Goal: Transaction & Acquisition: Purchase product/service

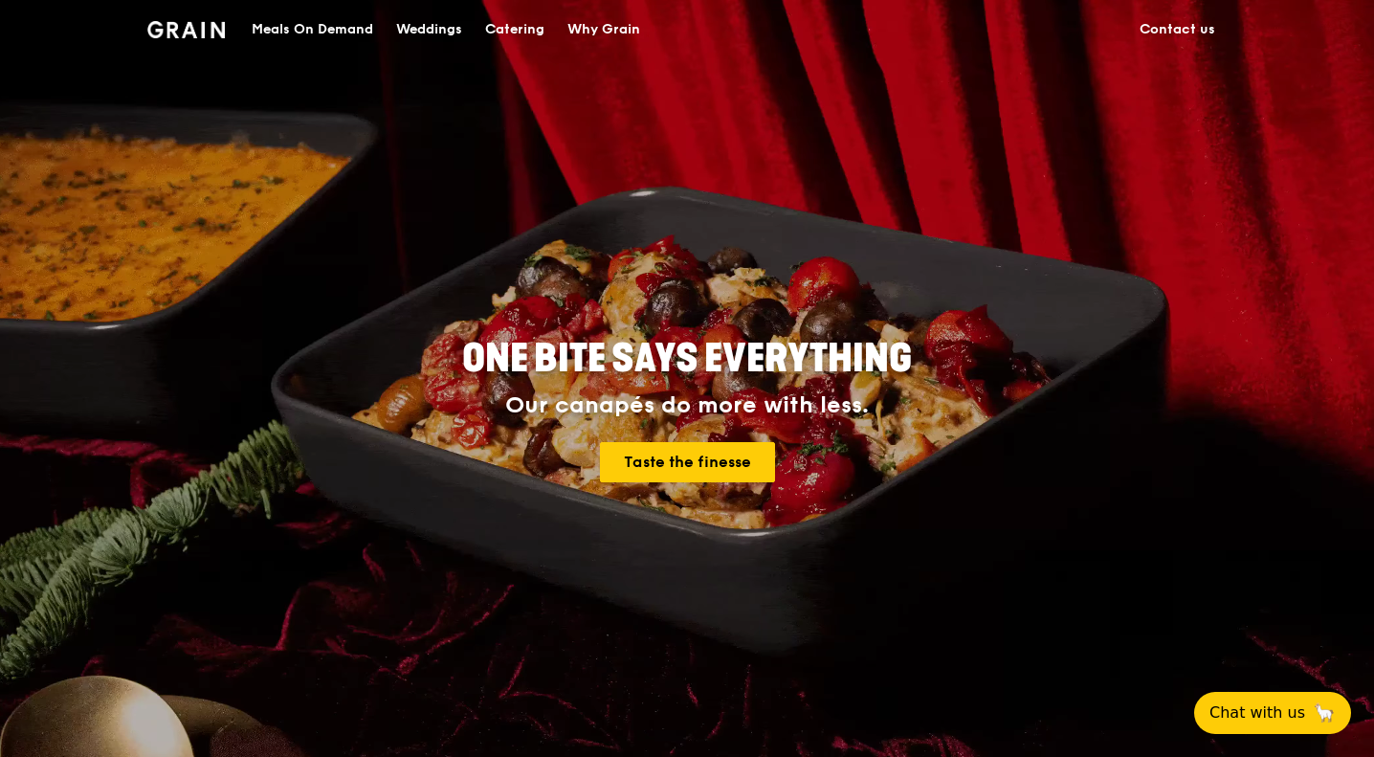
click at [528, 32] on div "Catering" at bounding box center [514, 29] width 59 height 57
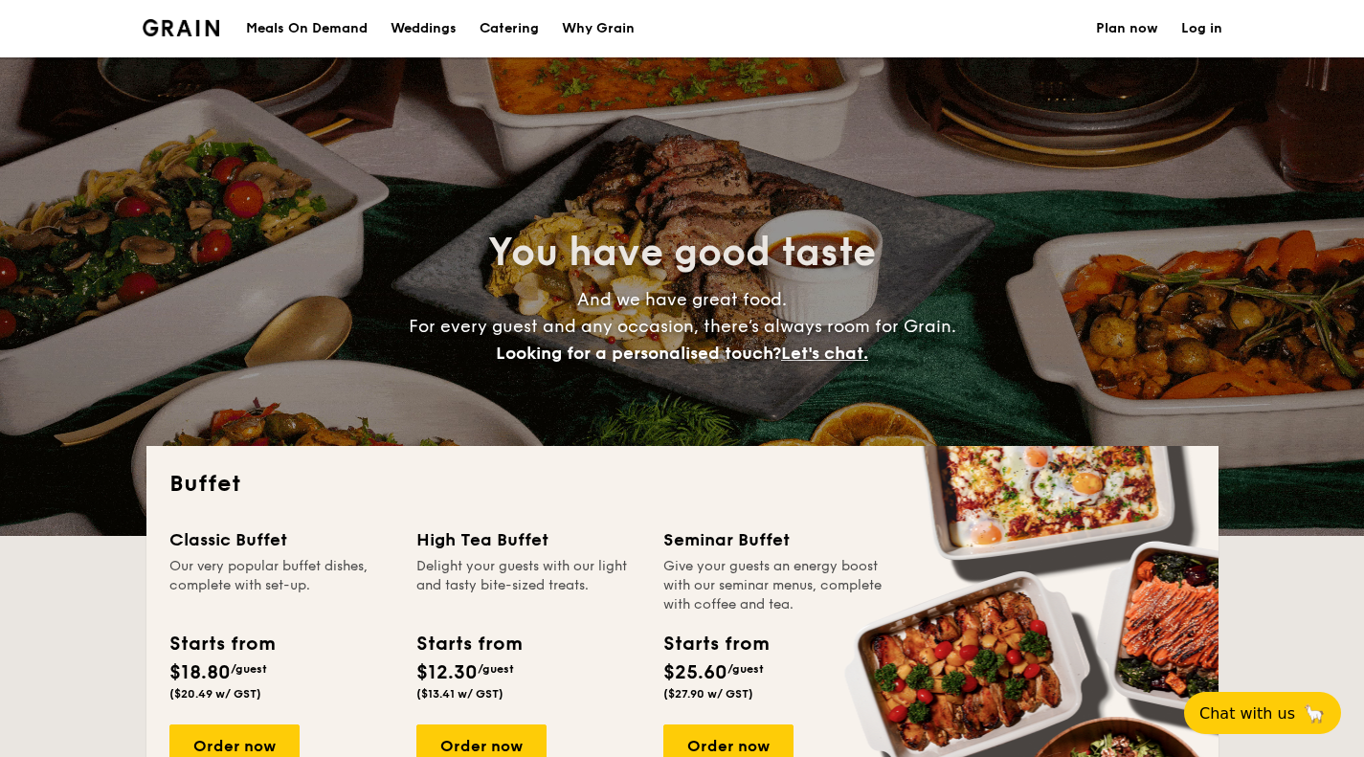
select select
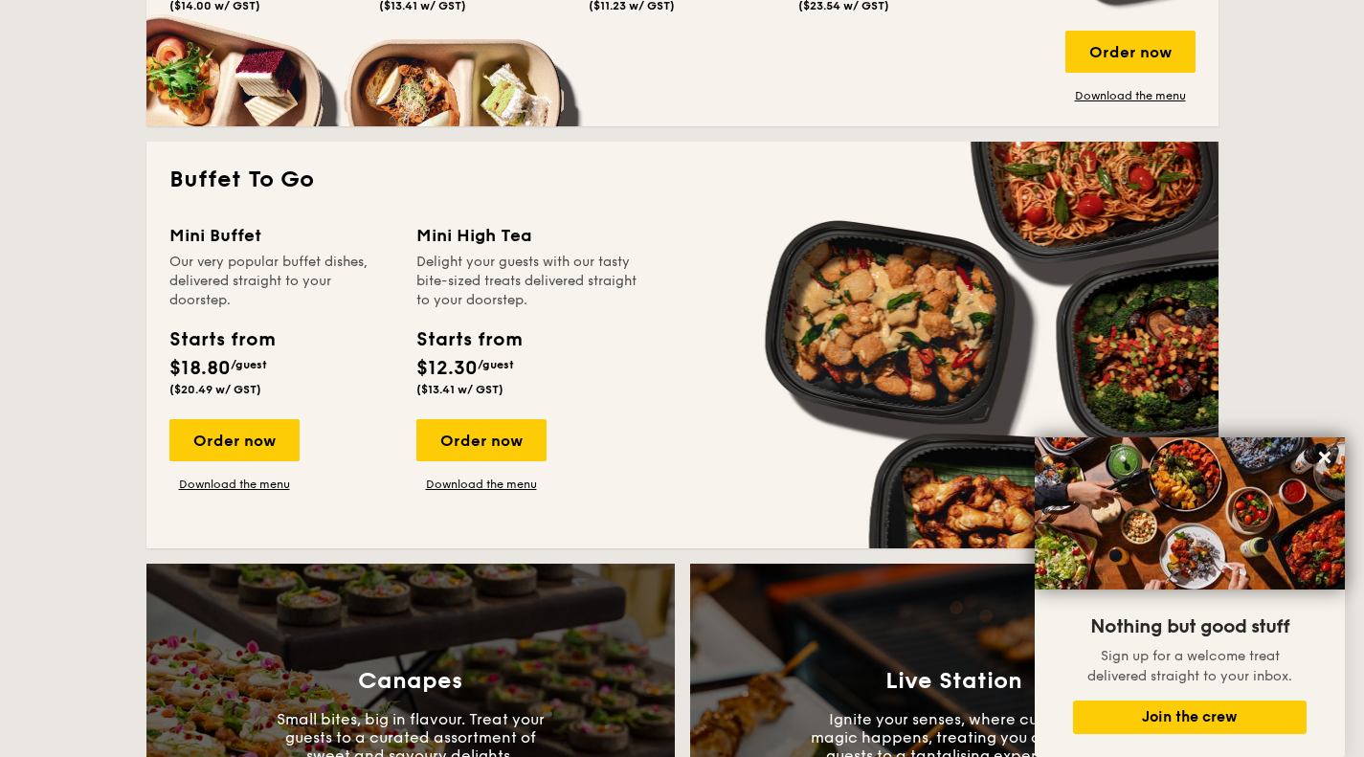
scroll to position [1340, 0]
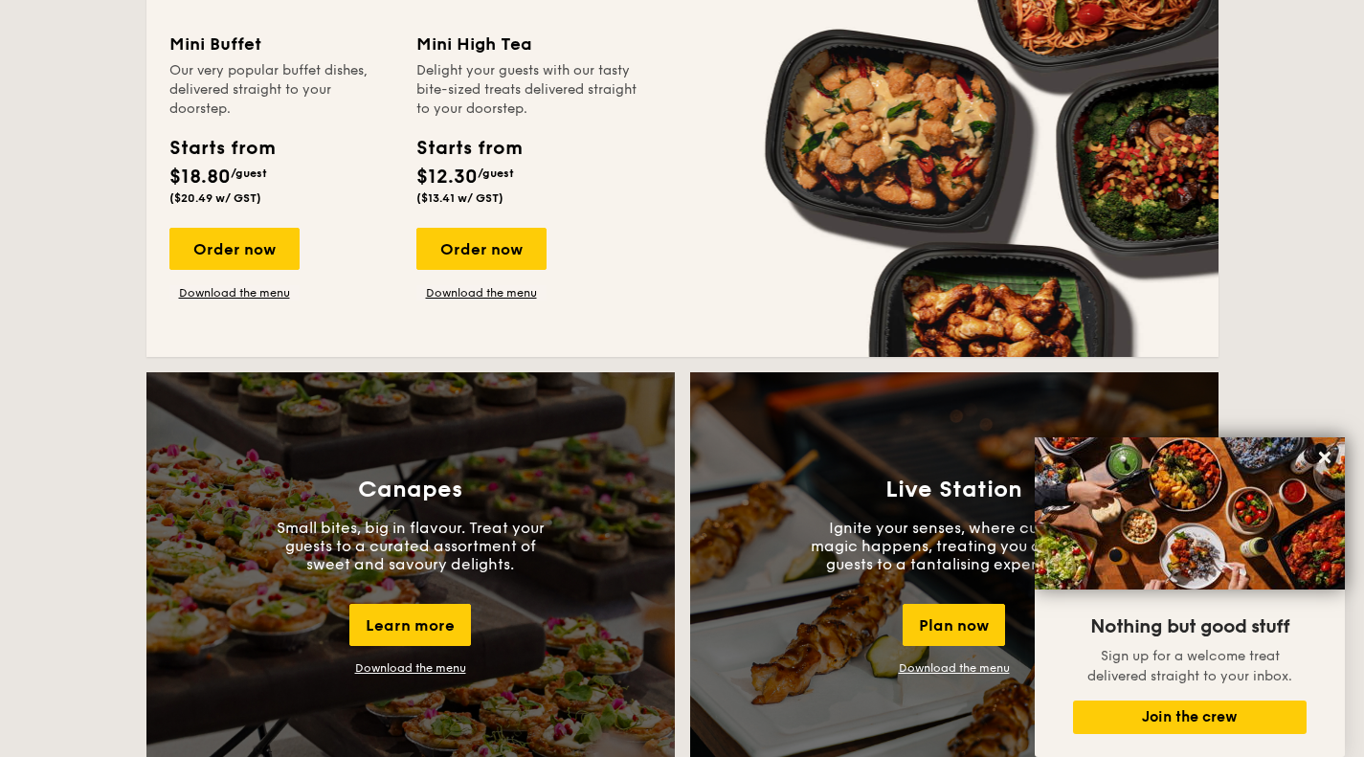
click at [437, 674] on link "Download the menu" at bounding box center [410, 667] width 111 height 13
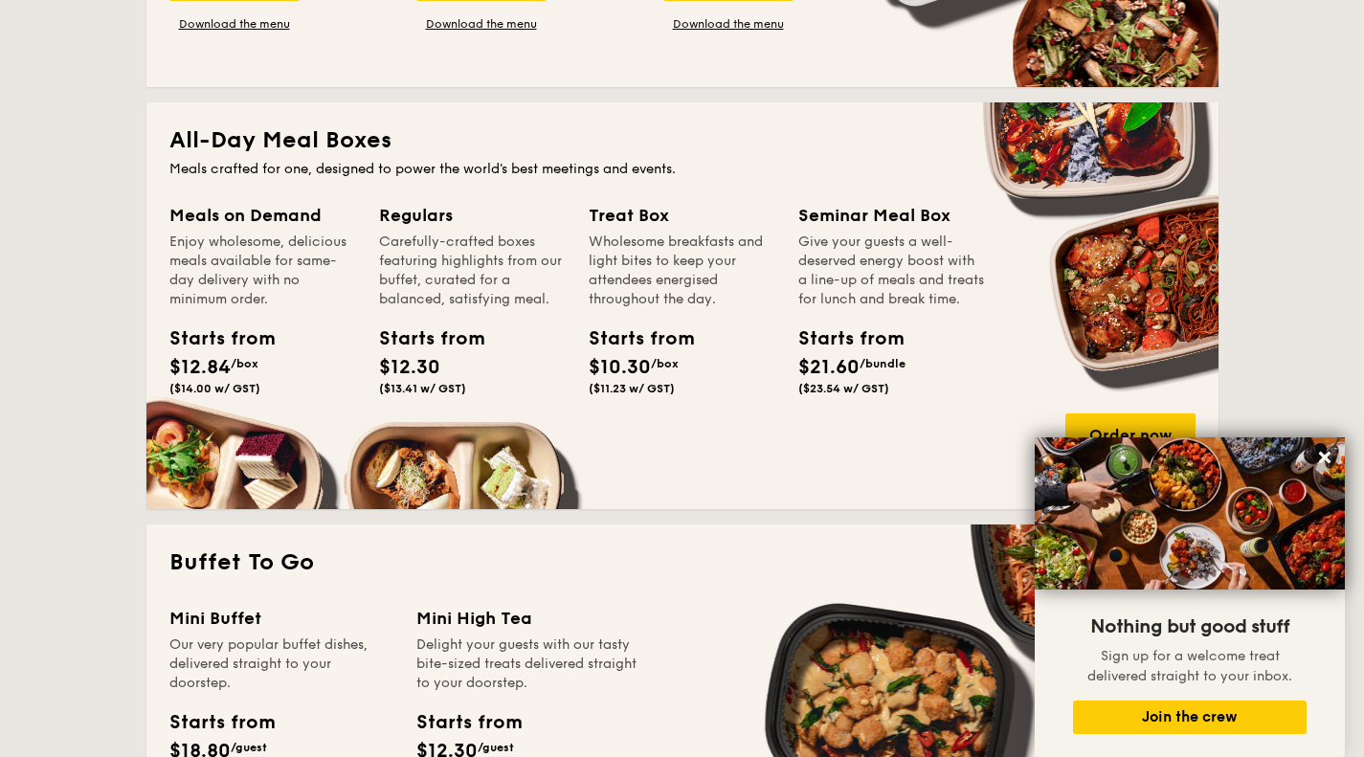
scroll to position [957, 0]
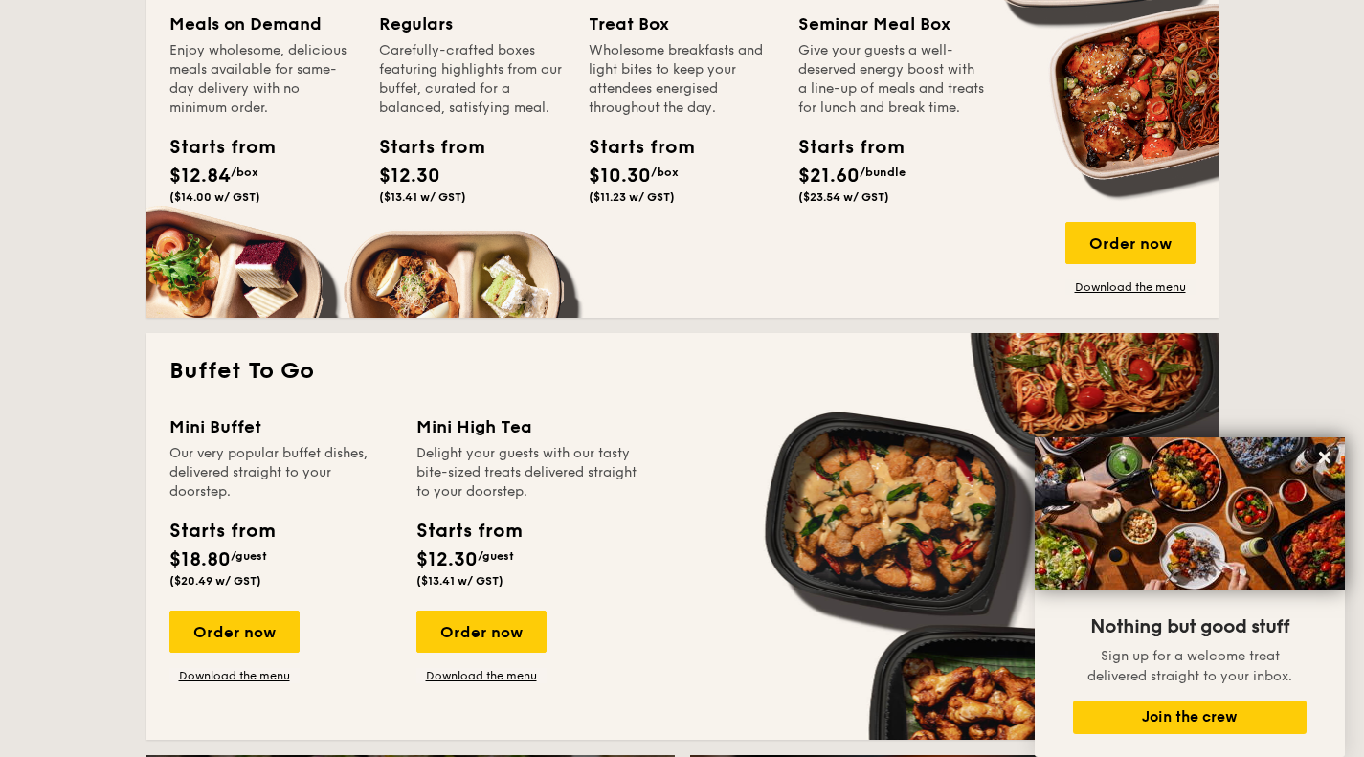
click at [1131, 244] on div "Order now" at bounding box center [1130, 243] width 130 height 42
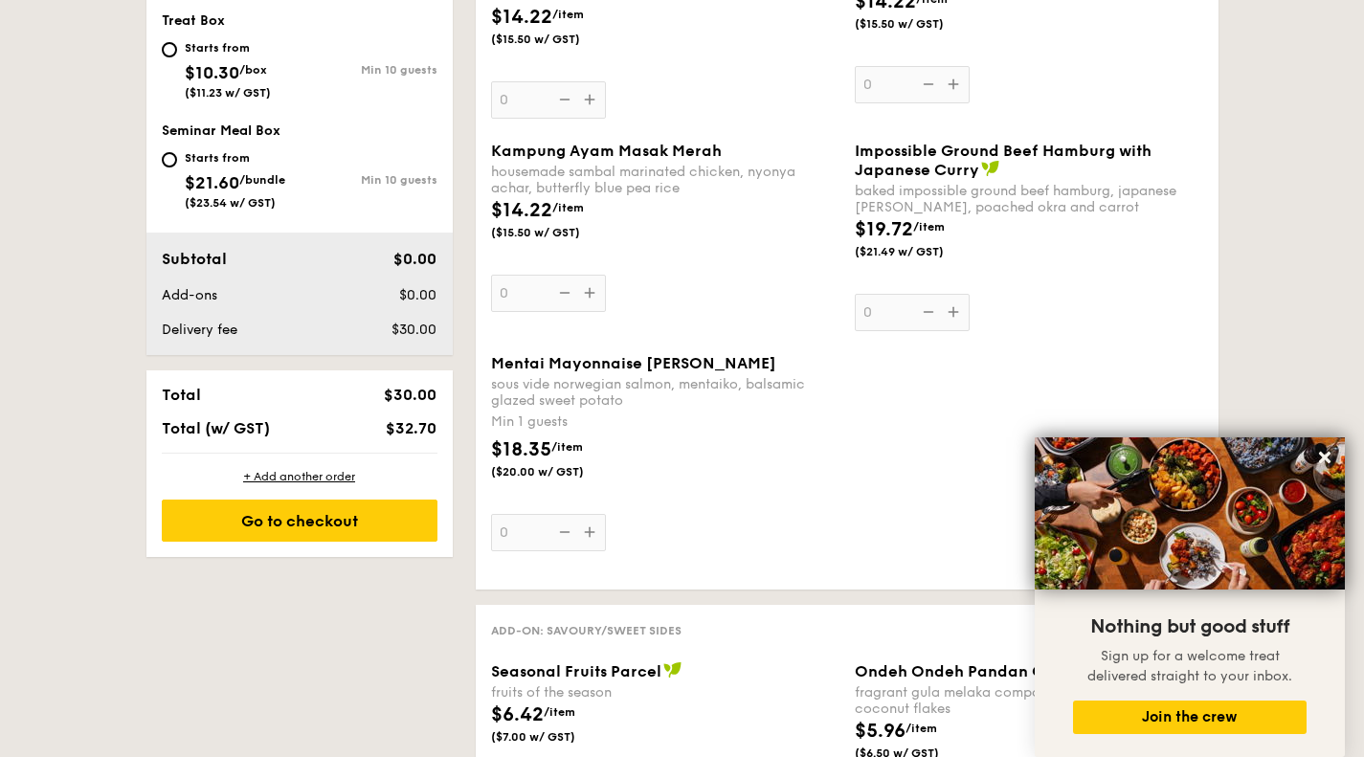
scroll to position [574, 0]
